Goal: Information Seeking & Learning: Learn about a topic

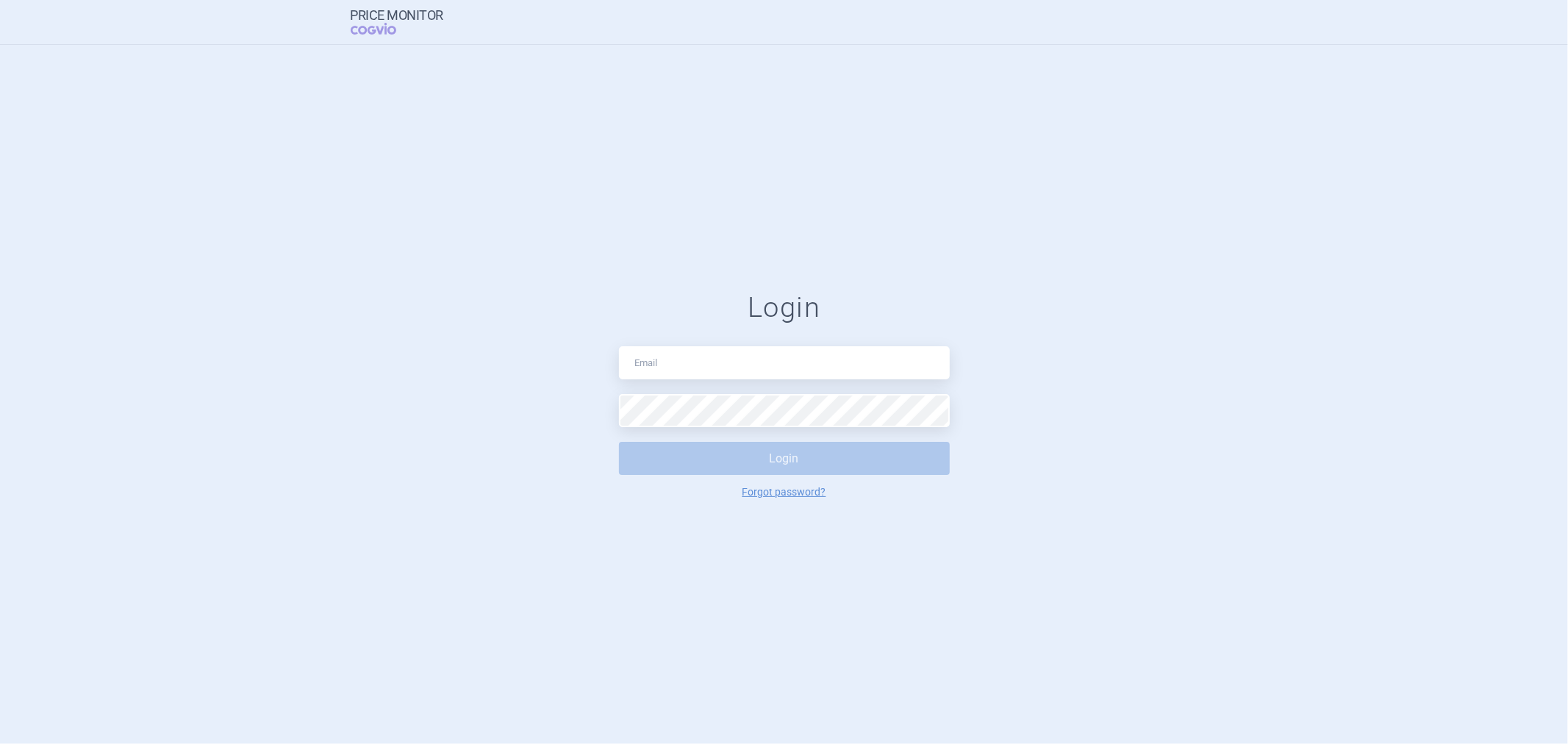
type input "jiri.pchalek@cogvio.com"
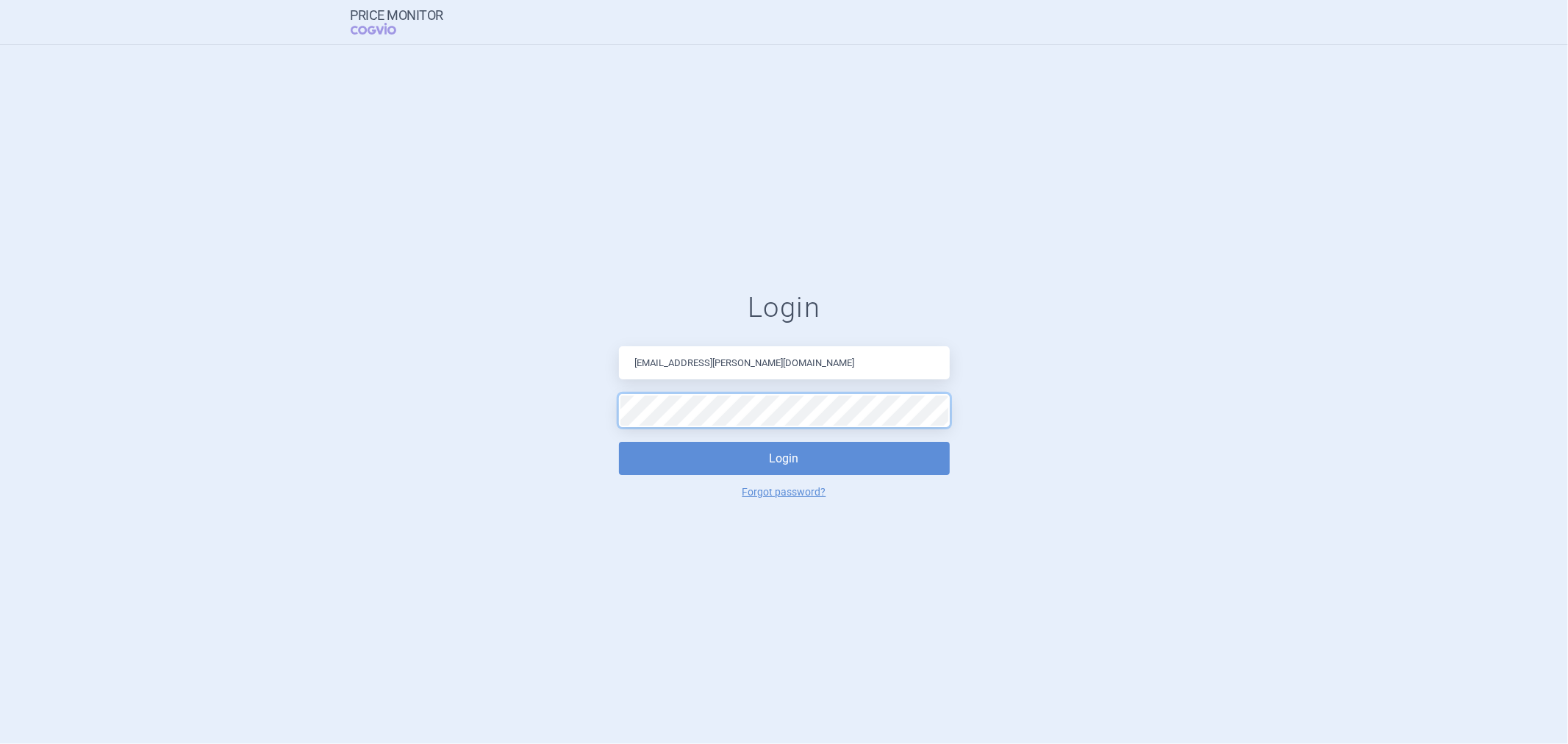
click at [619, 442] on button "Login" at bounding box center [784, 458] width 331 height 33
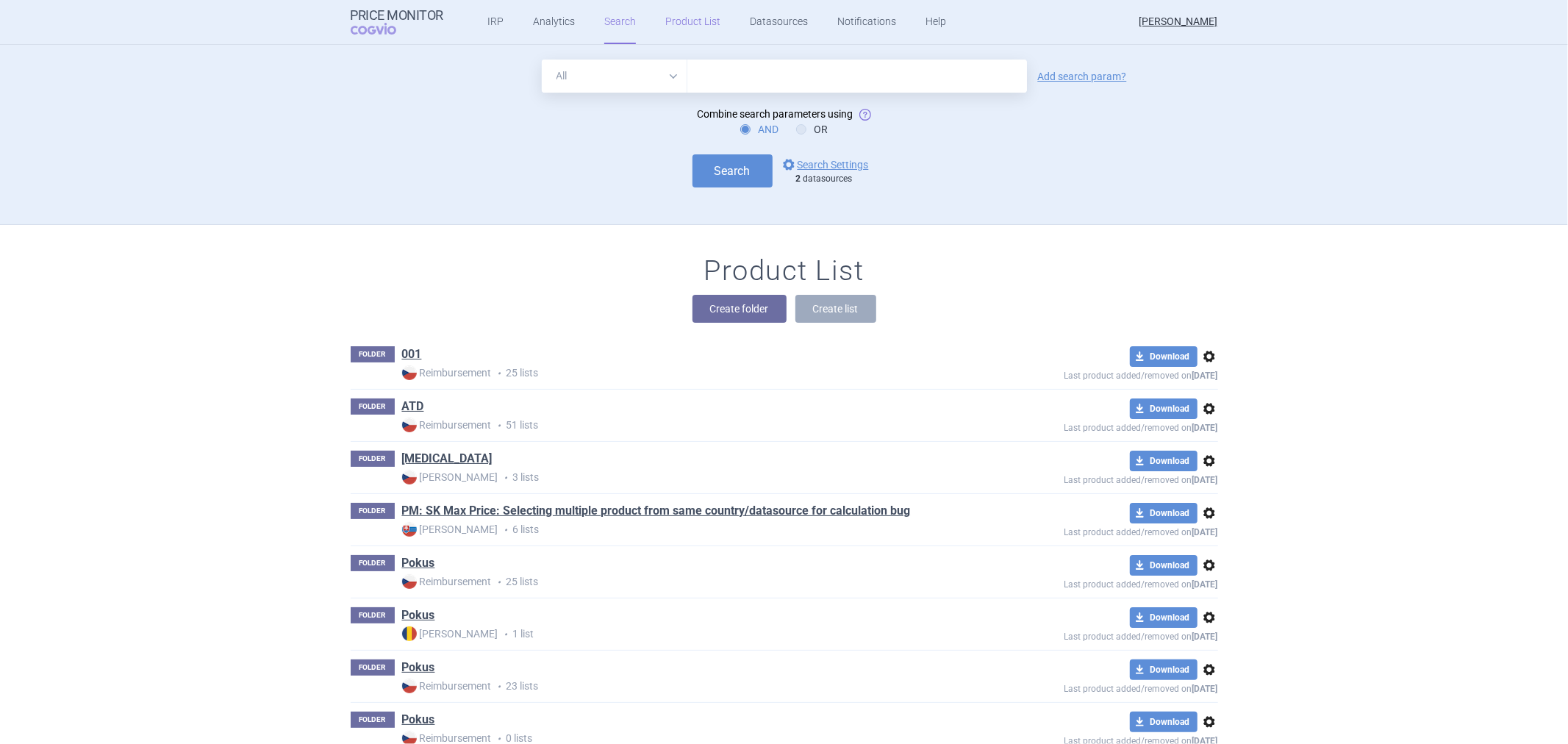
click at [687, 21] on link "Product List" at bounding box center [693, 22] width 55 height 44
click at [412, 462] on link "[MEDICAL_DATA]" at bounding box center [447, 459] width 90 height 16
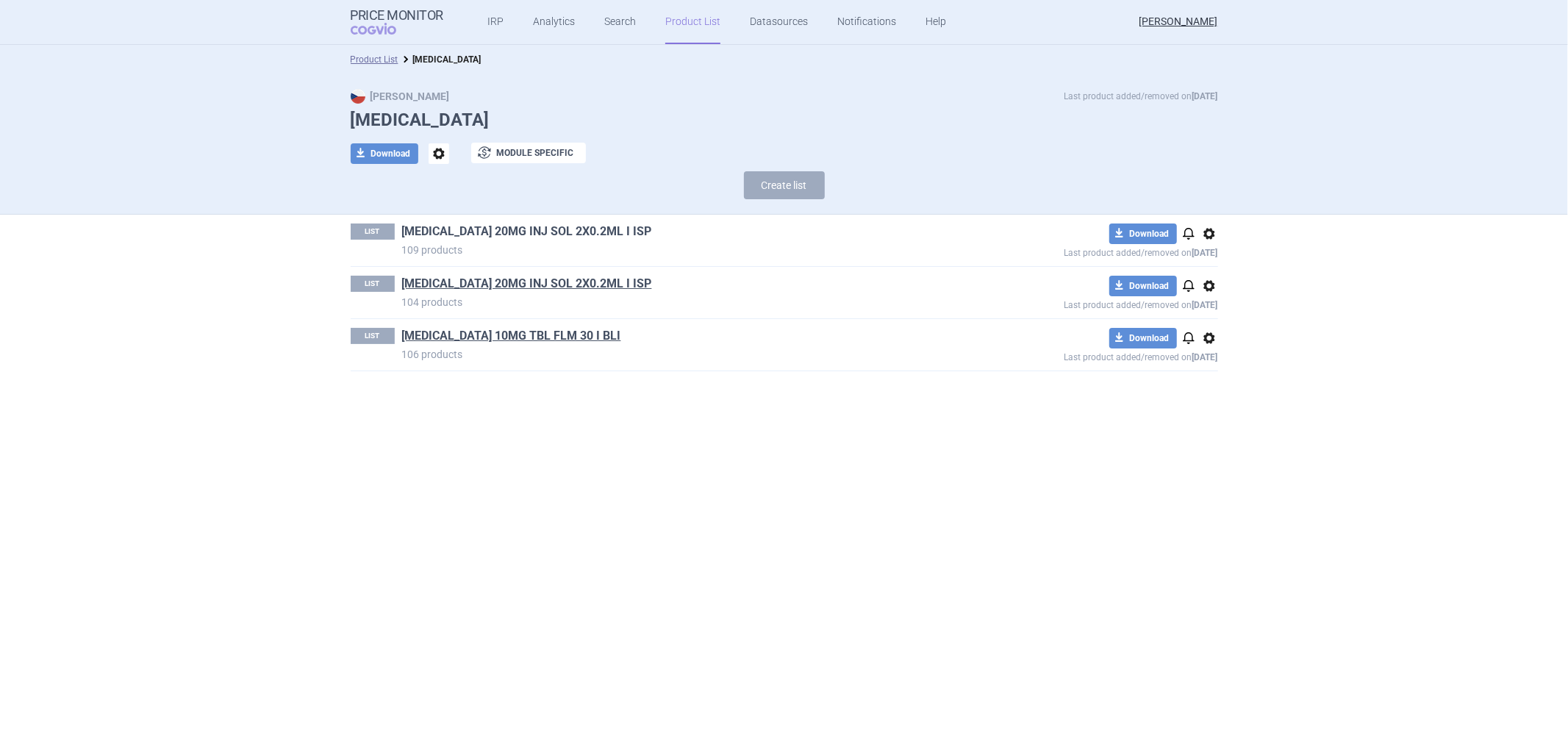
click at [540, 233] on link "[MEDICAL_DATA] 20MG INJ SOL 2X0.2ML I ISP" at bounding box center [527, 232] width 250 height 16
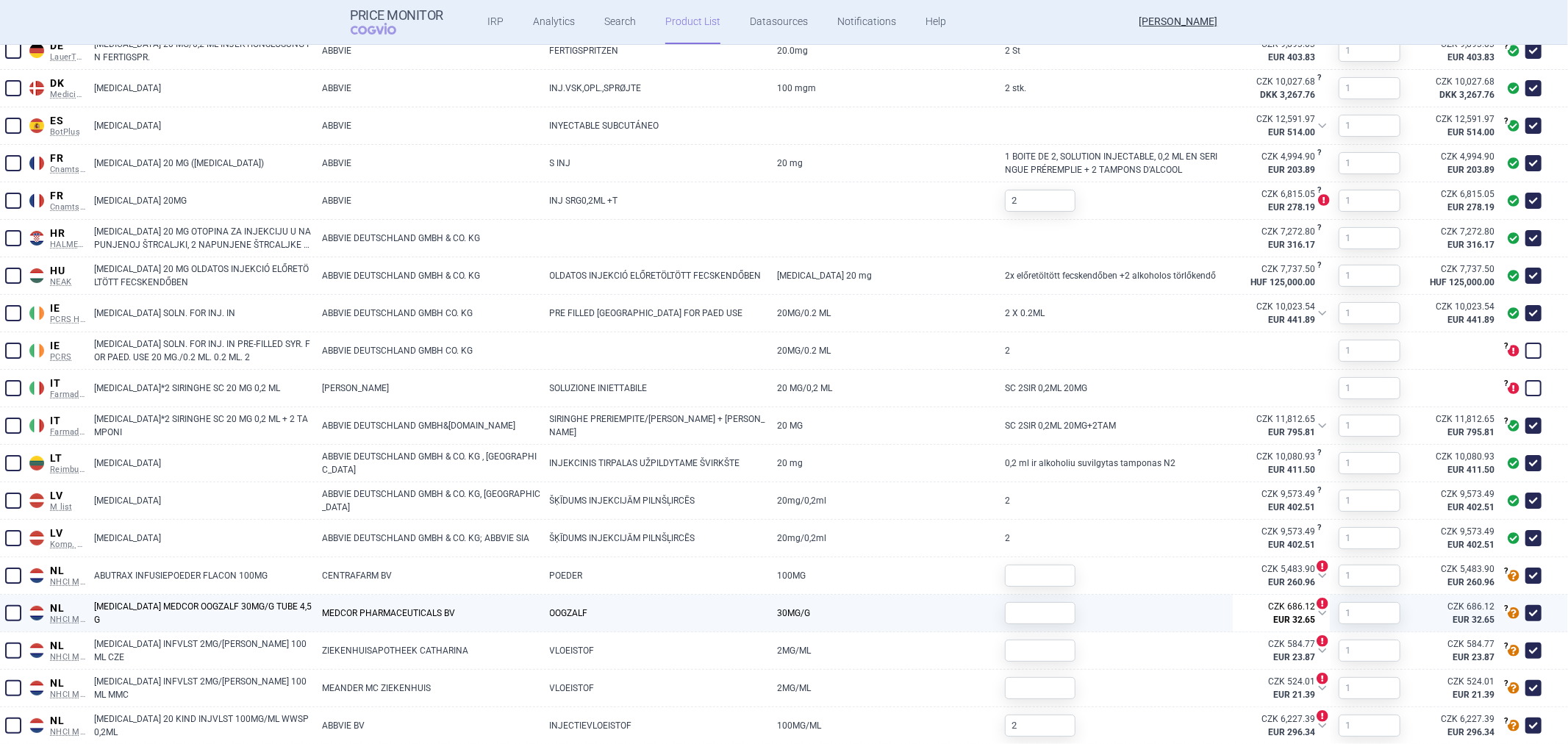
scroll to position [817, 0]
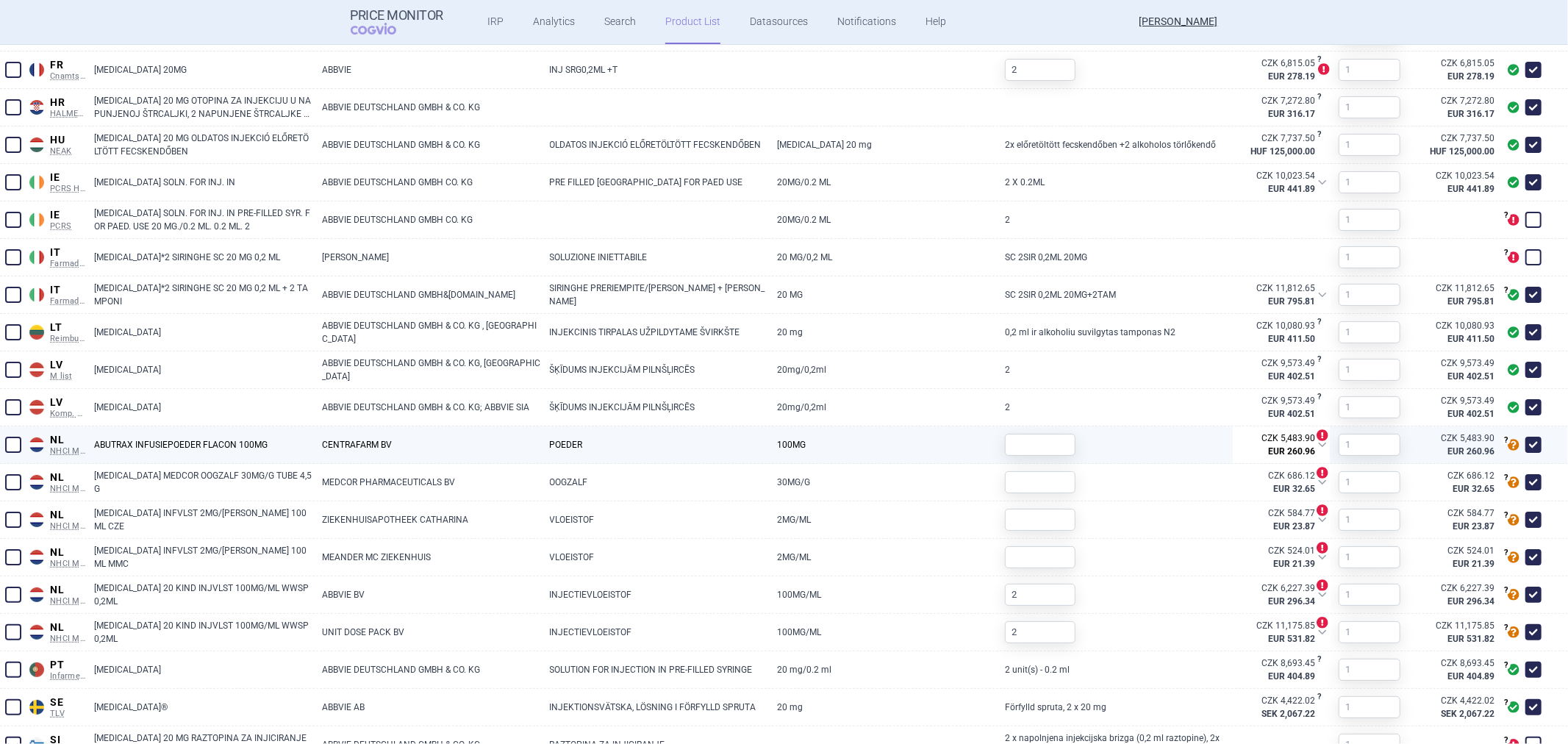
click at [1053, 429] on div at bounding box center [1039, 445] width 70 height 37
click at [1044, 435] on input "text" at bounding box center [1039, 445] width 70 height 22
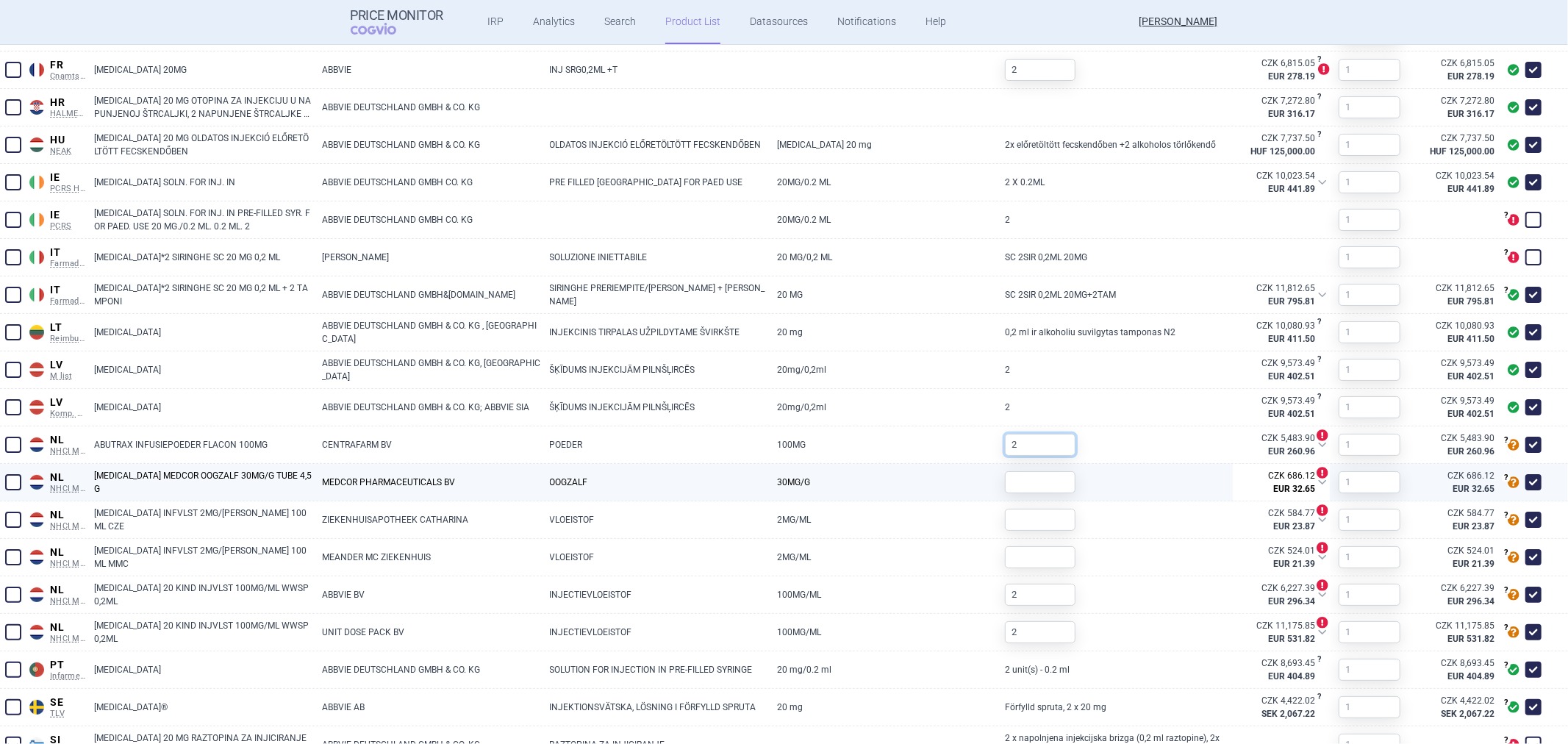
type input "2"
drag, startPoint x: 1010, startPoint y: 487, endPoint x: 1019, endPoint y: 488, distance: 9.1
click at [1010, 487] on input "text" at bounding box center [1039, 482] width 70 height 22
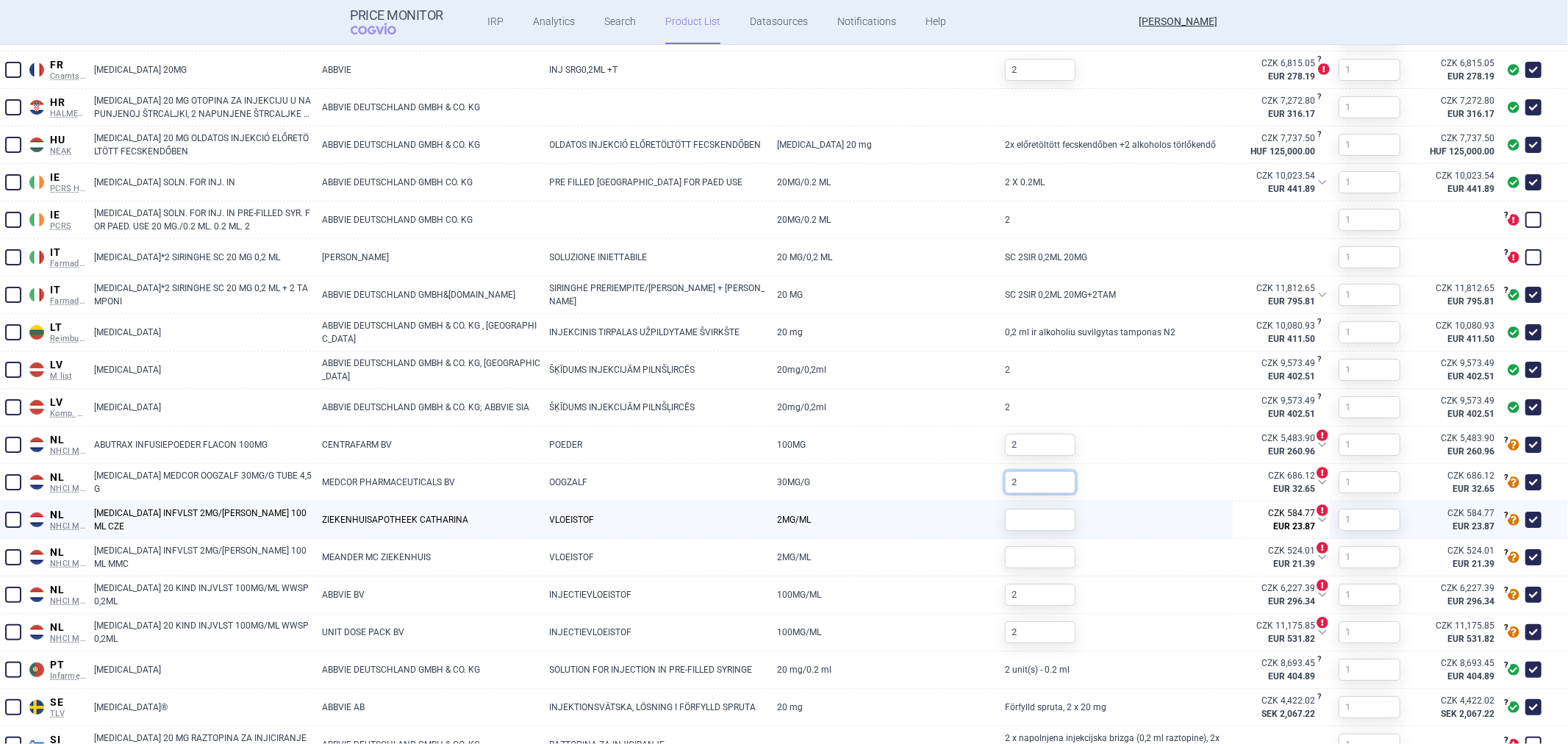
type input "2"
click at [1026, 509] on input "text" at bounding box center [1039, 520] width 70 height 22
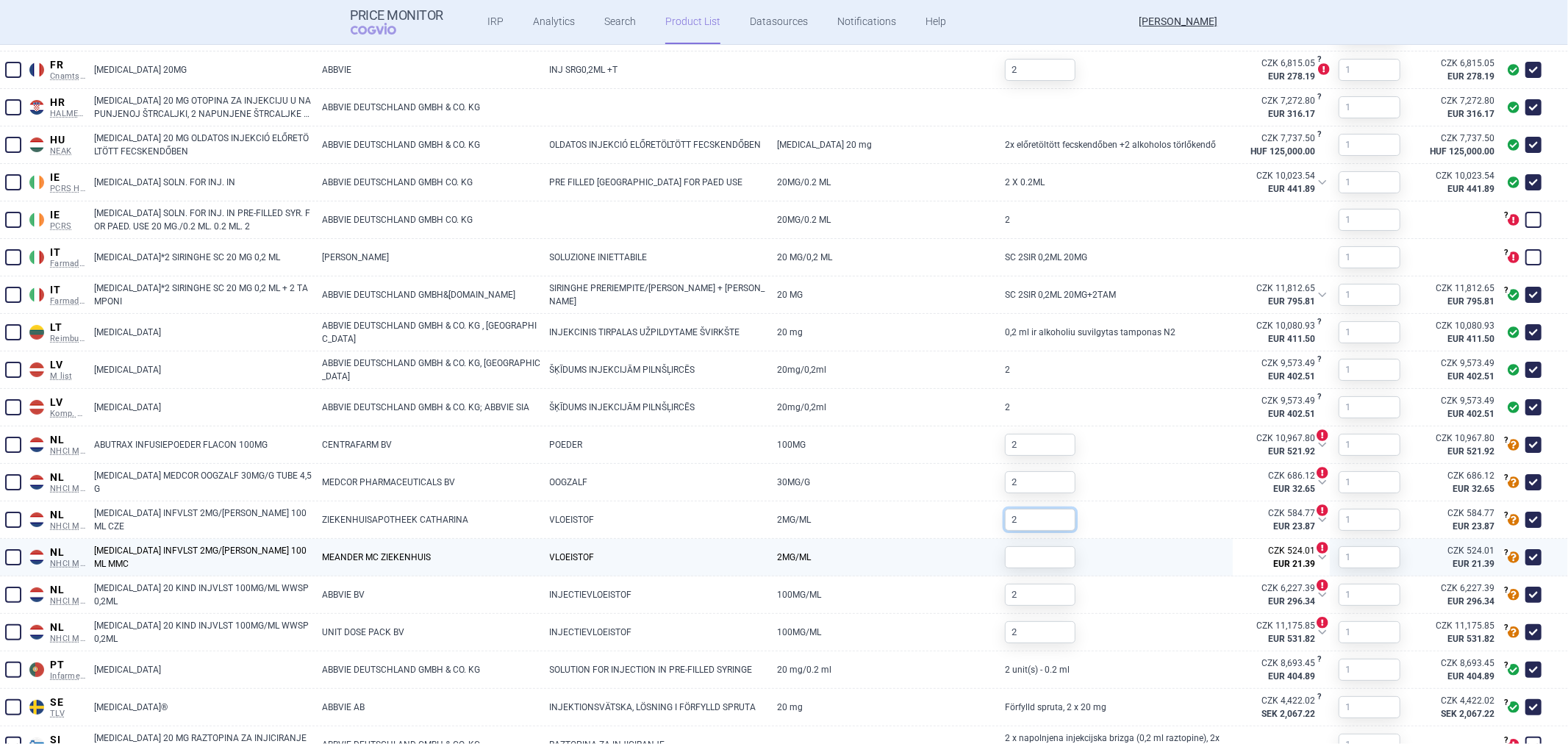
type input "2"
click at [1012, 556] on input "text" at bounding box center [1039, 557] width 70 height 22
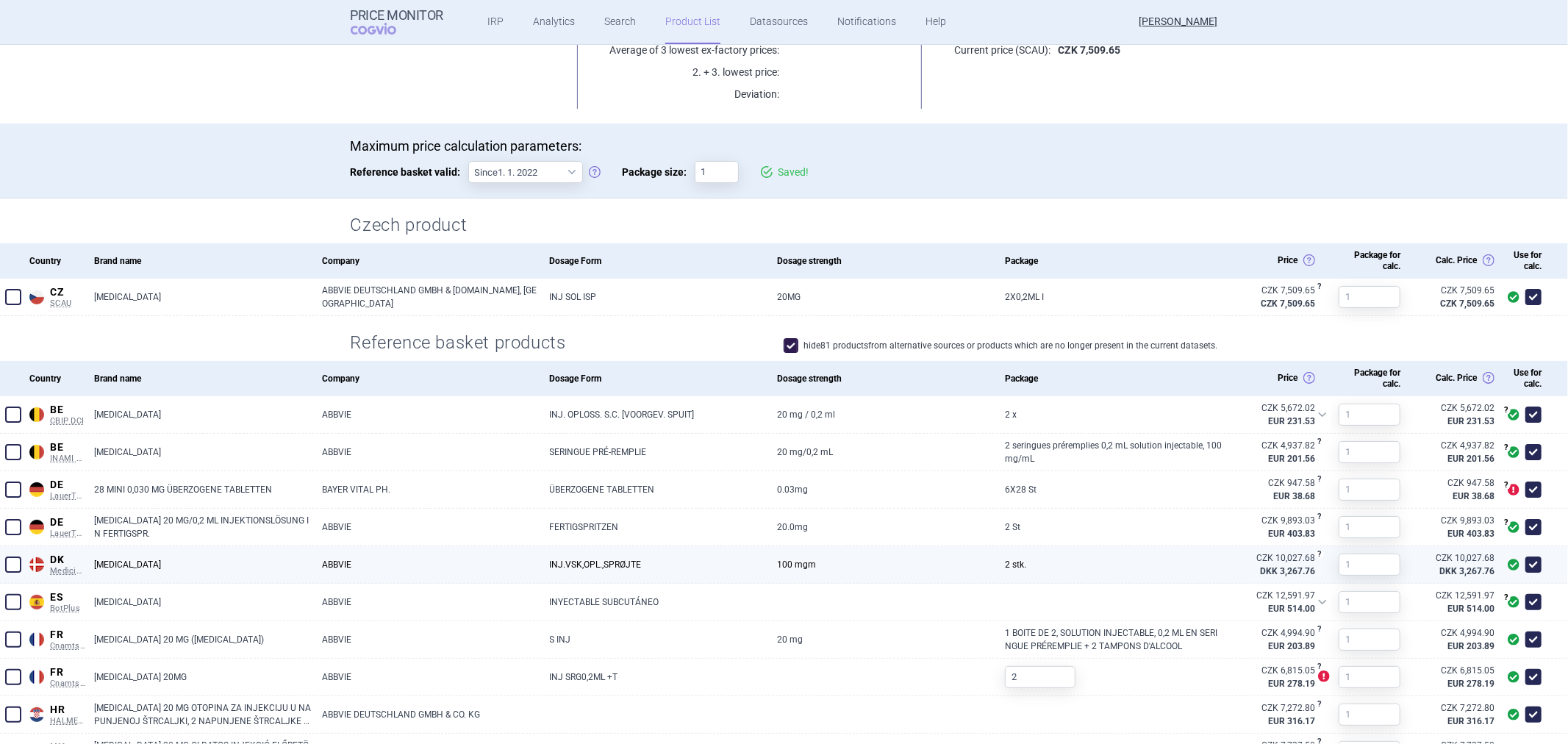
scroll to position [0, 0]
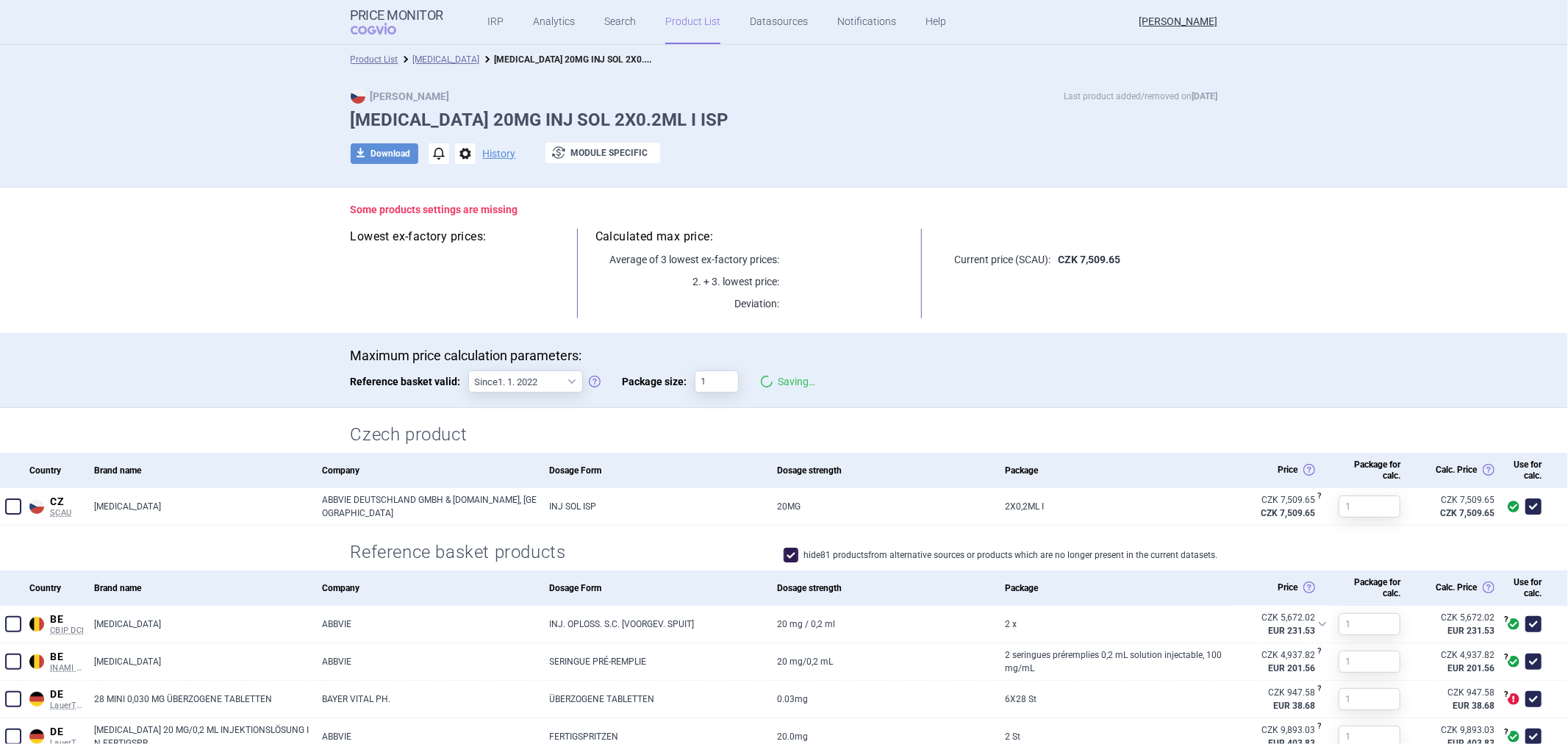
type input "2"
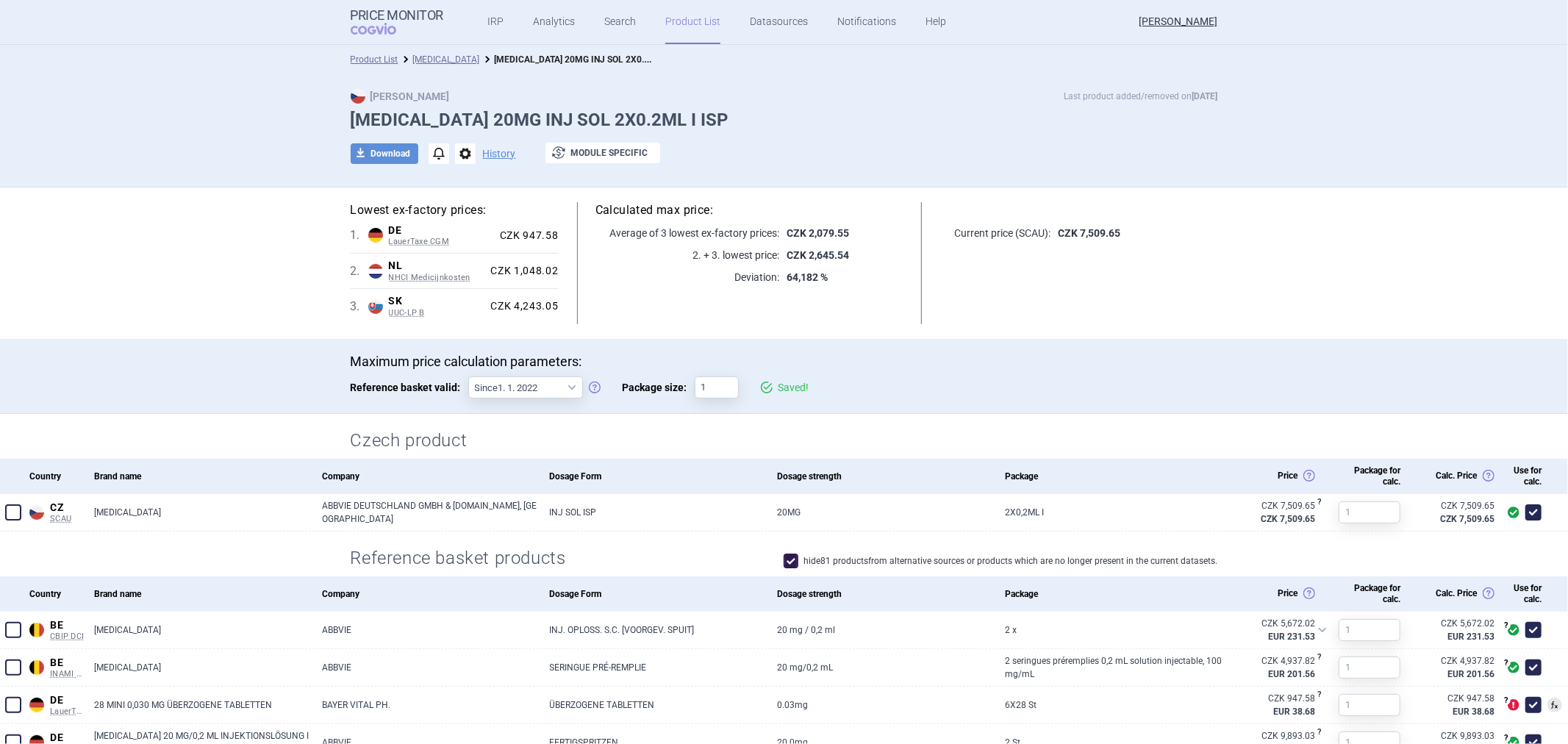
click at [839, 295] on div "Calculated max price: Average of 3 lowest ex-factory prices: CZK 2,079.55 2. + …" at bounding box center [749, 263] width 381 height 122
click at [483, 401] on div "Maximum price calculation parameters: Reference basket valid: Since 1. 1. 2022 …" at bounding box center [785, 383] width 868 height 60
click at [495, 398] on select "Since 1. 1. 2022 Since 1. 2. 2020 Since 1. 1. 2018 Since 1. 4. 2012" at bounding box center [525, 387] width 115 height 22
click at [324, 361] on div "Maximum price calculation parameters: Reference basket valid: Since 1. 1. 2022 …" at bounding box center [784, 383] width 926 height 60
click at [506, 390] on select "Since 1. 1. 2022 Since 1. 2. 2020 Since 1. 1. 2018 Since 1. 4. 2012" at bounding box center [525, 387] width 115 height 22
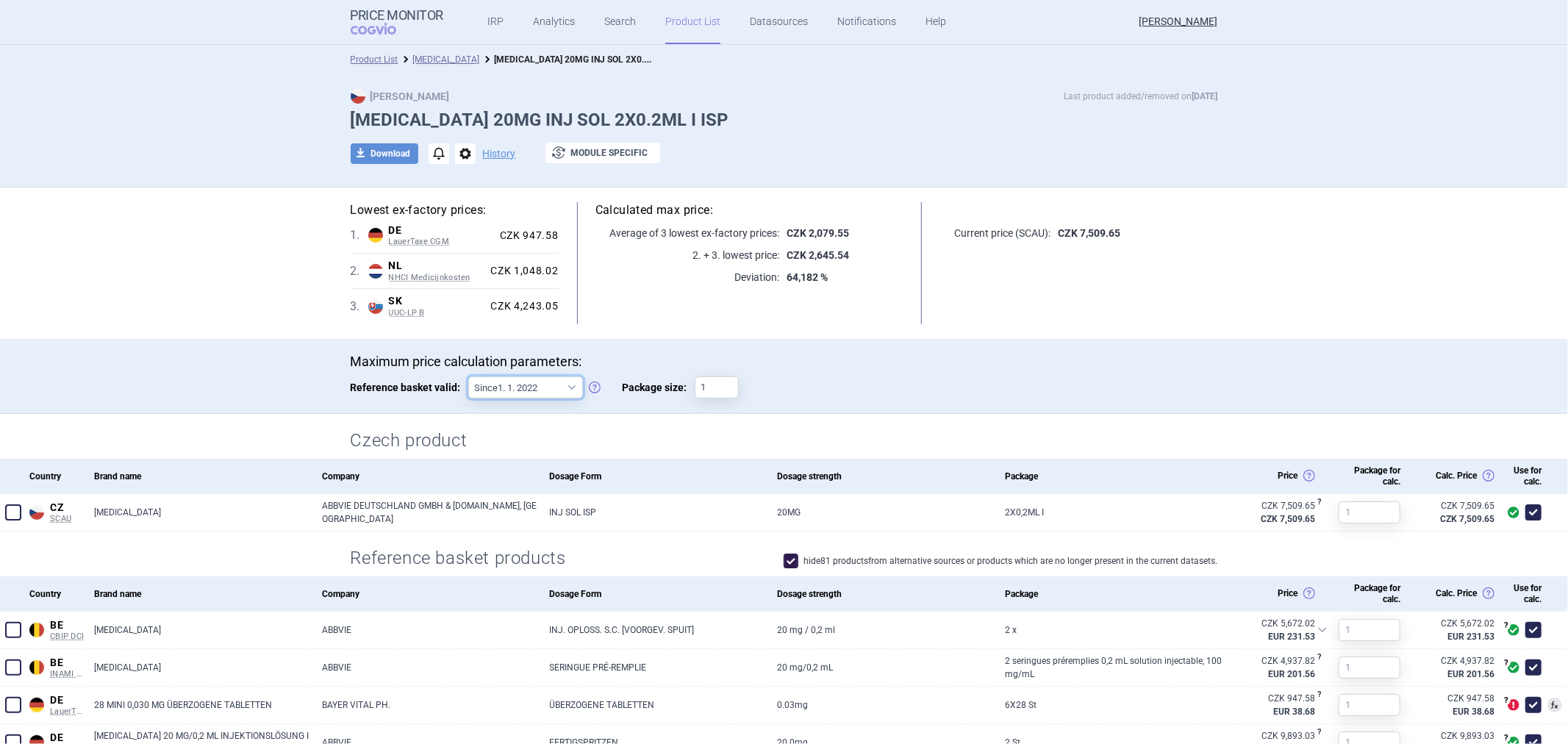
click at [506, 390] on select "Since 1. 1. 2022 Since 1. 2. 2020 Since 1. 1. 2018 Since 1. 4. 2012" at bounding box center [525, 387] width 115 height 22
drag, startPoint x: 270, startPoint y: 180, endPoint x: 262, endPoint y: 206, distance: 27.2
click at [270, 180] on div "Max Price Last product added/removed on 14 Oct HUMIRA 20MG INJ SOL 2X0.2ML I IS…" at bounding box center [784, 130] width 1568 height 113
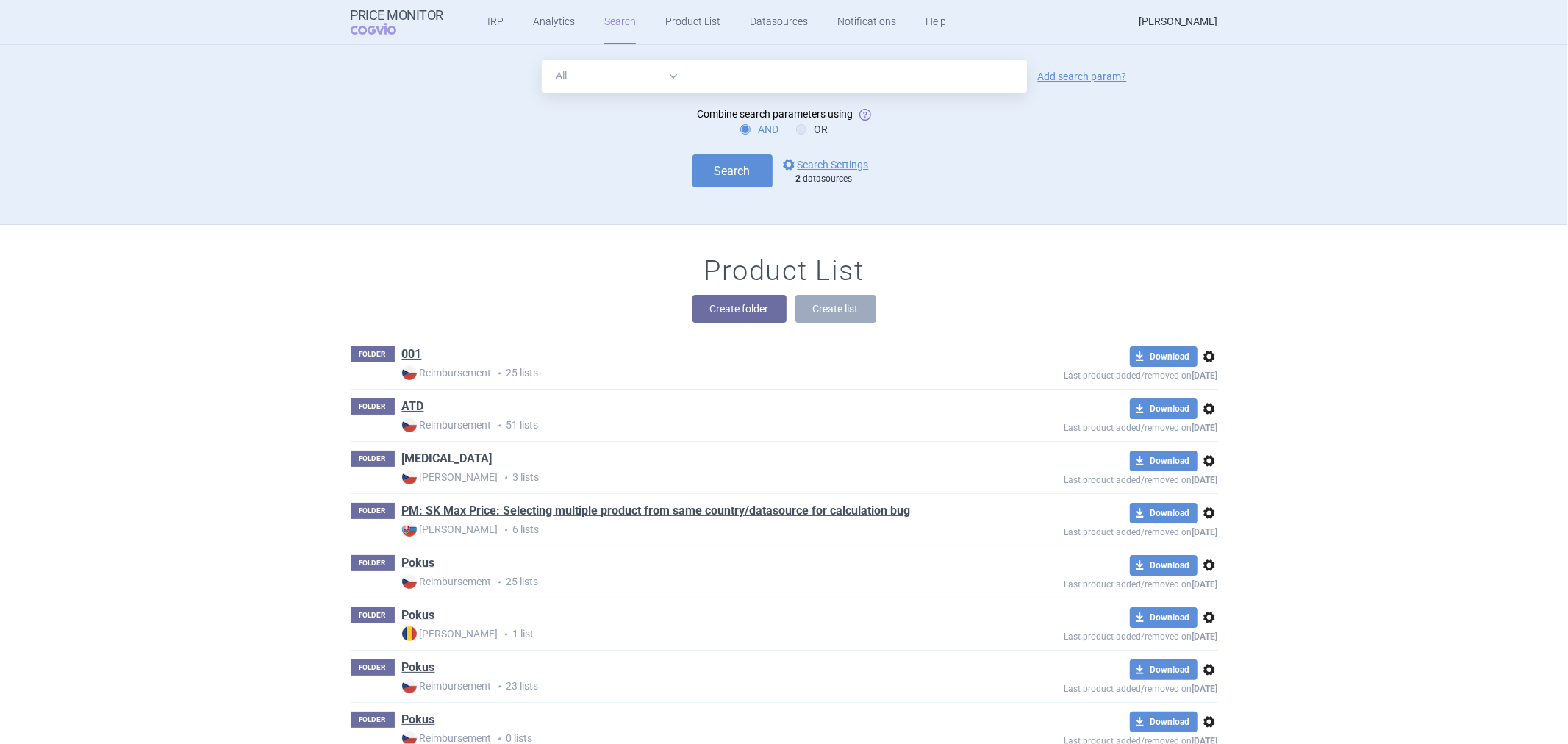
click at [406, 452] on link "[MEDICAL_DATA]" at bounding box center [447, 459] width 90 height 16
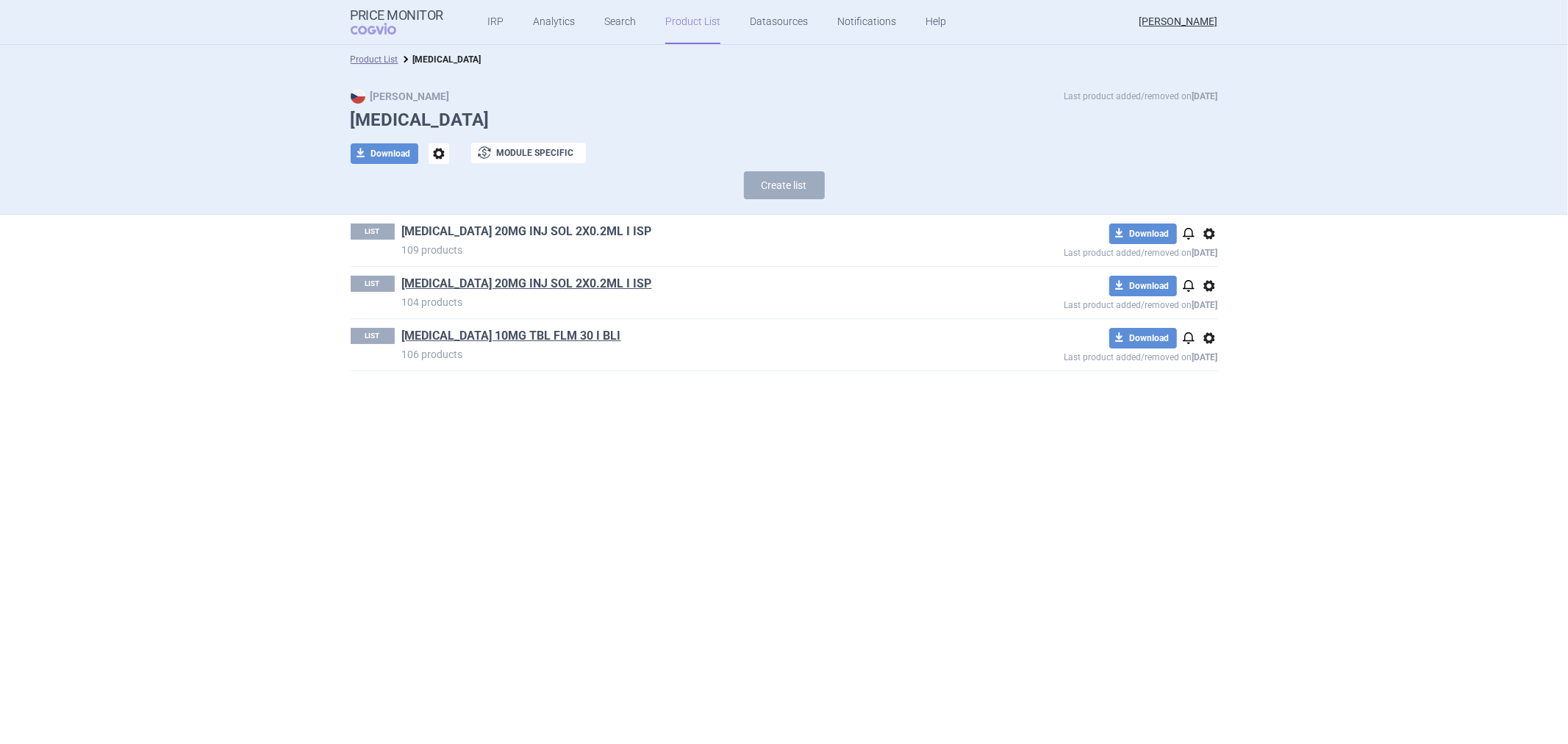
click at [465, 227] on link "[MEDICAL_DATA] 20MG INJ SOL 2X0.2ML I ISP" at bounding box center [527, 232] width 250 height 16
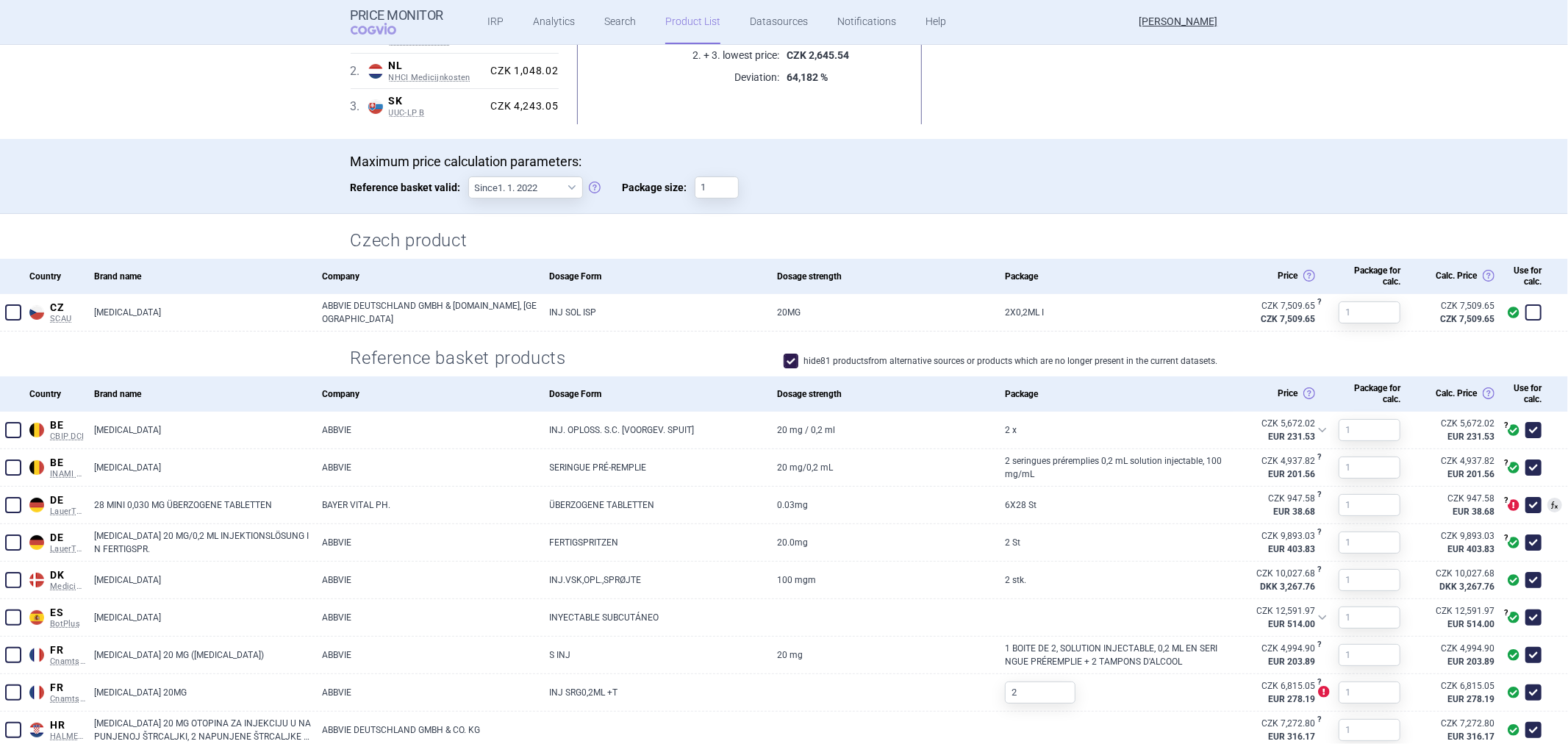
scroll to position [408, 0]
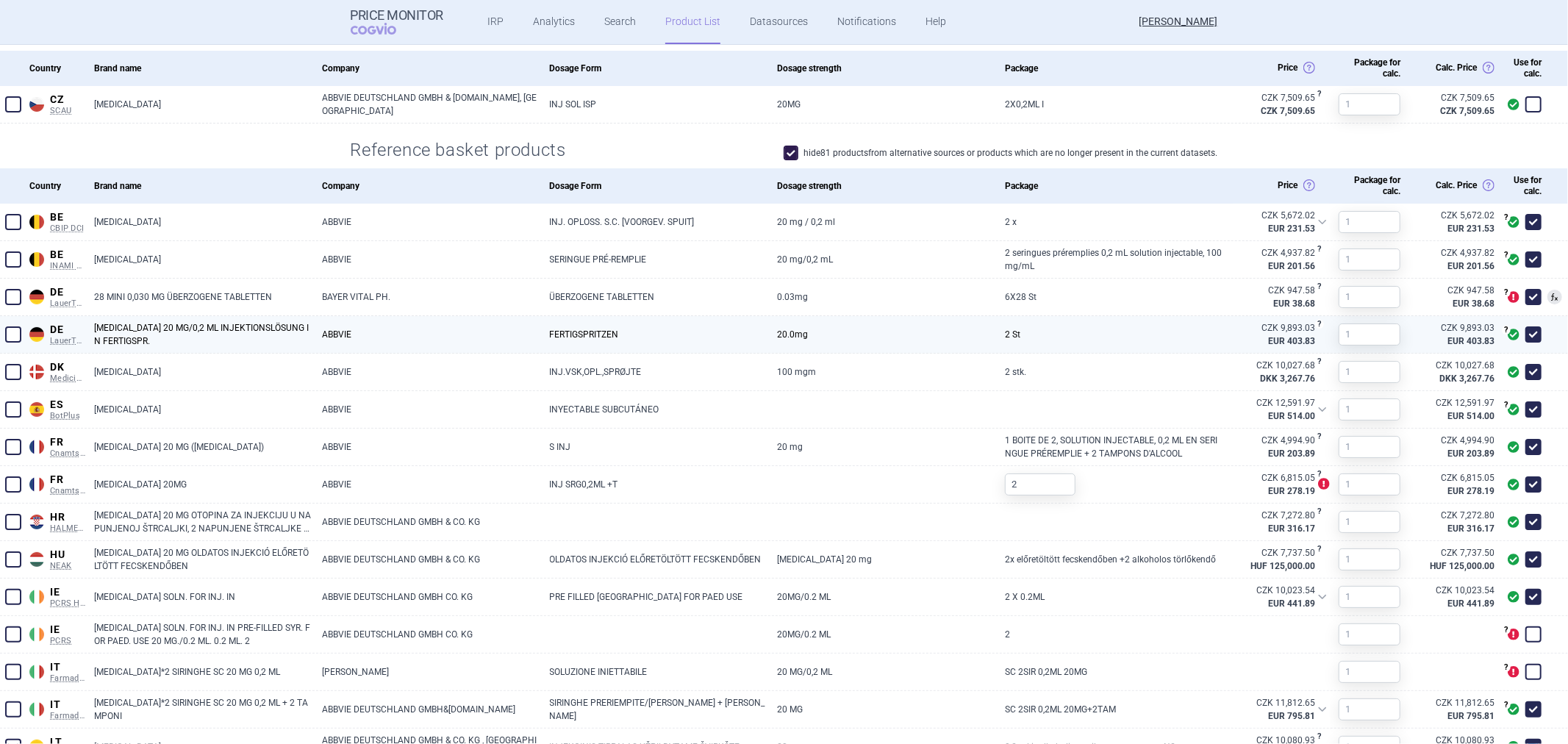
click at [1277, 335] on strong "EUR 403.83" at bounding box center [1273, 341] width 82 height 13
click at [1136, 334] on span "2 St" at bounding box center [1114, 335] width 219 height 13
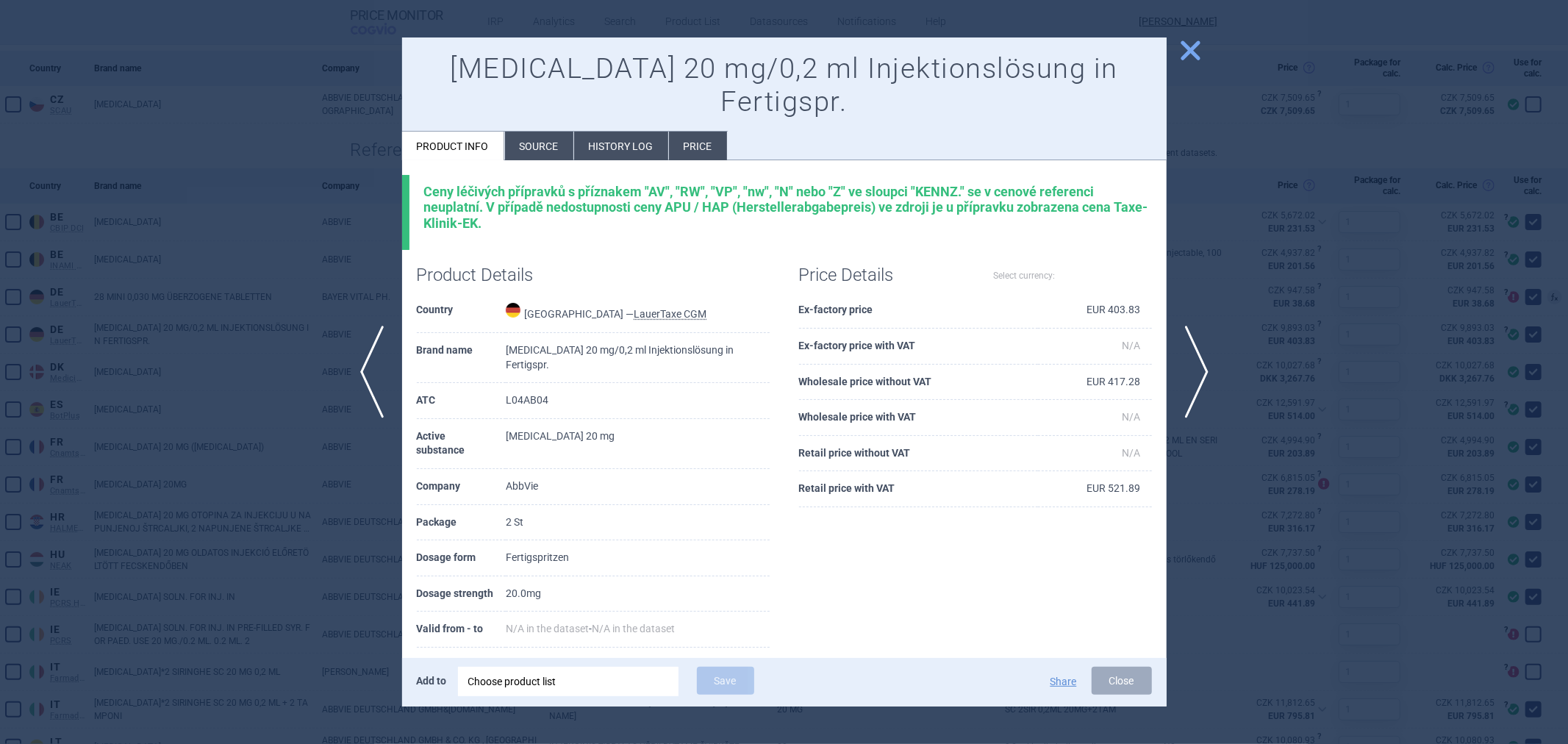
select select "EUR"
click at [1215, 243] on div at bounding box center [784, 372] width 1568 height 744
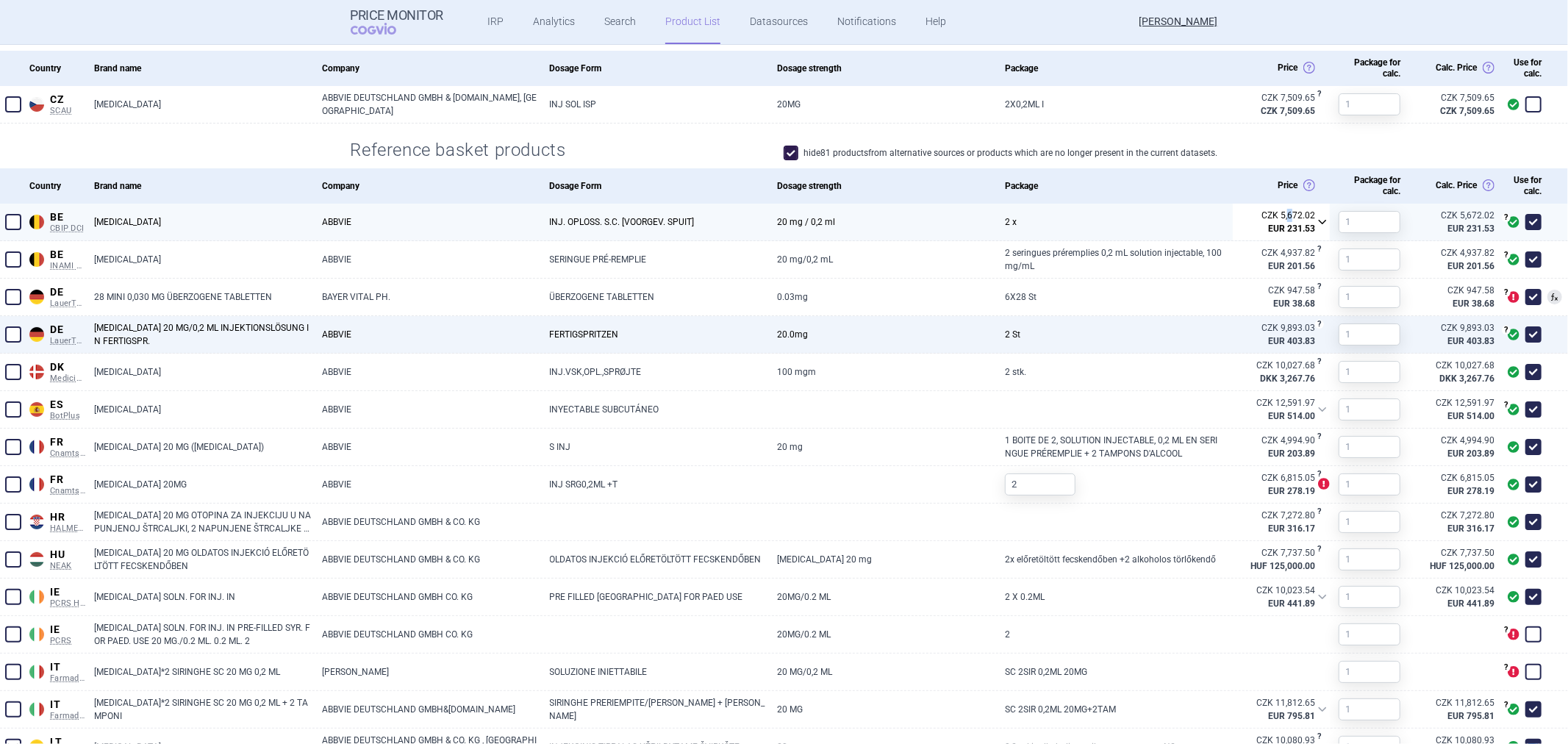
click at [1279, 215] on div "CZK 5,672.02" at bounding box center [1288, 215] width 53 height 13
click at [1253, 175] on div "CZK 5,115.29" at bounding box center [1250, 178] width 130 height 13
click at [1170, 184] on div "Package" at bounding box center [1110, 186] width 228 height 11
click at [1267, 213] on div "CZK 5,115.29" at bounding box center [1288, 215] width 53 height 13
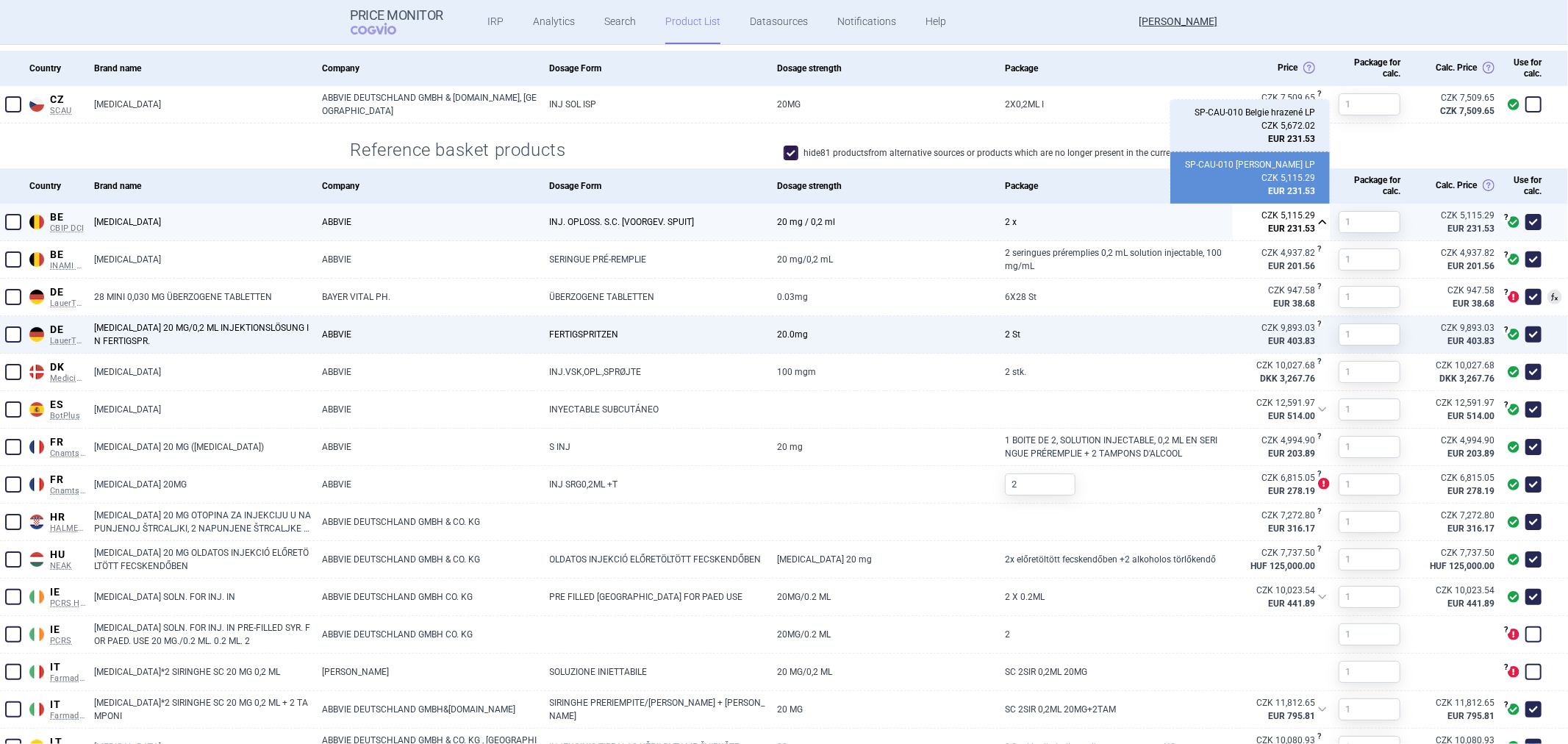
click at [1230, 127] on div "CZK 5,672.02" at bounding box center [1250, 126] width 130 height 13
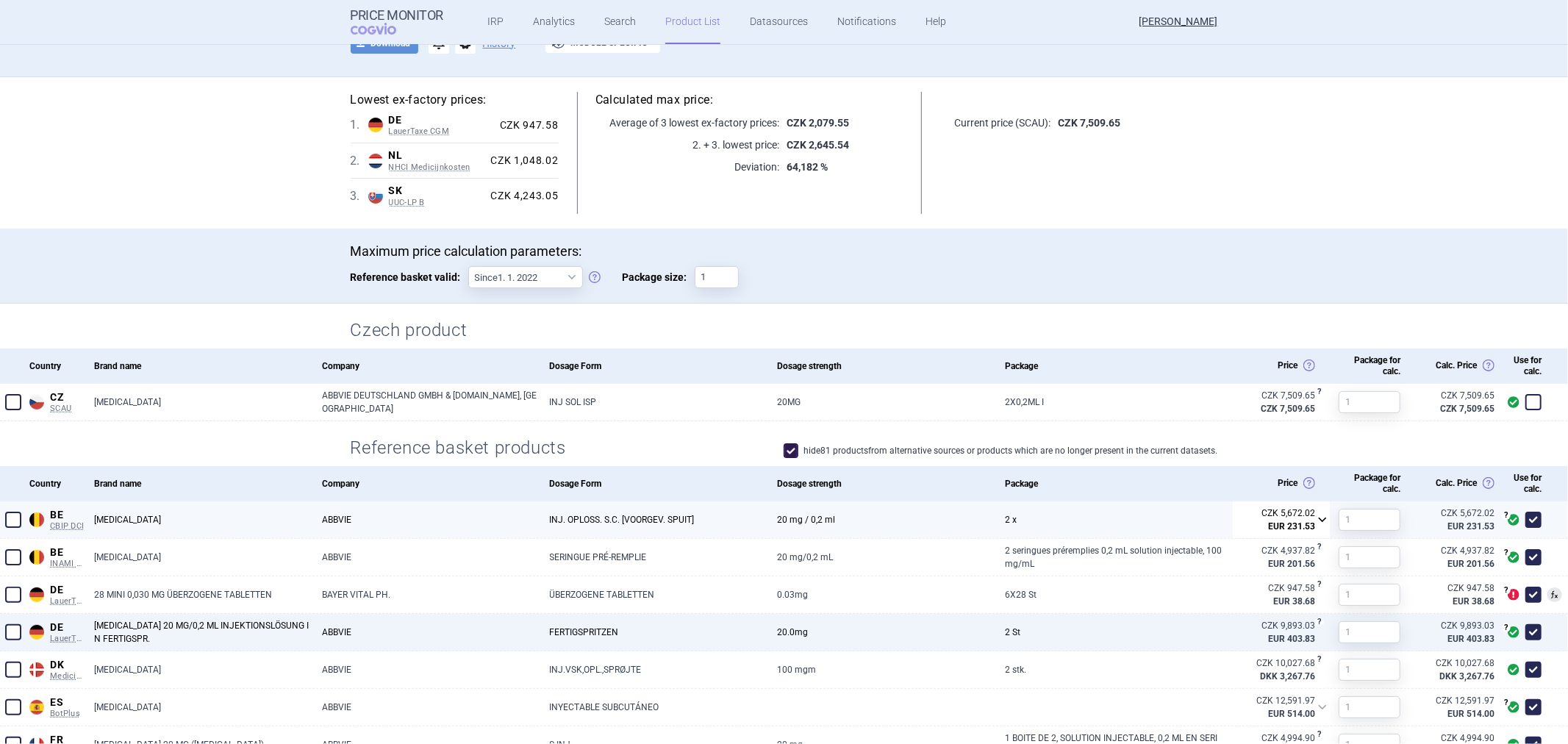
scroll to position [245, 0]
